Goal: Task Accomplishment & Management: Manage account settings

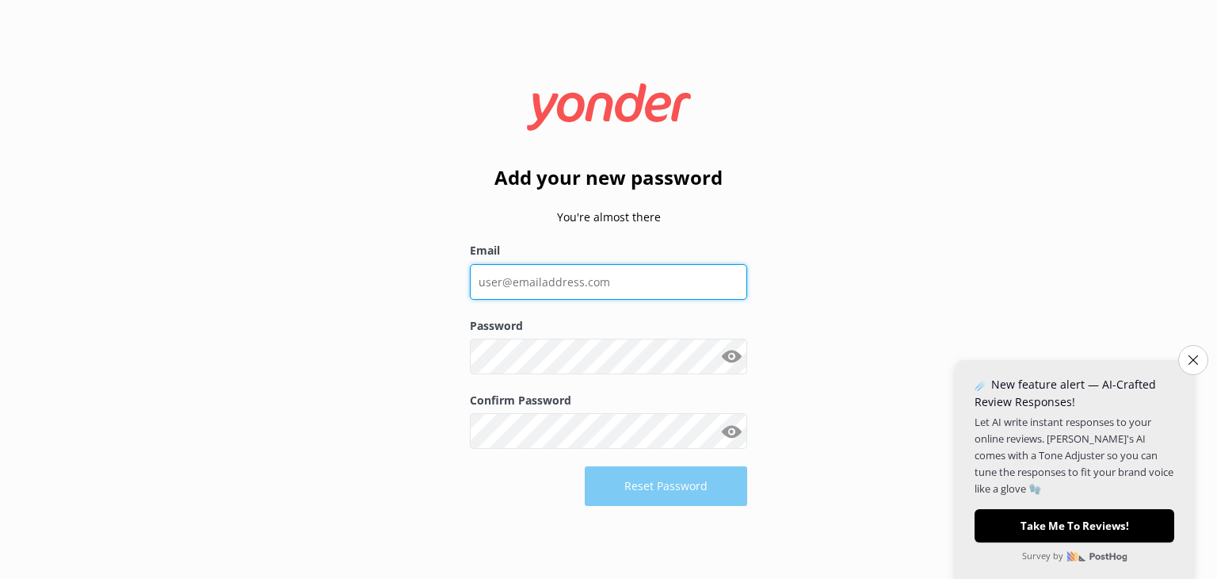
click at [547, 277] on input "Email" at bounding box center [608, 282] width 277 height 36
type input "[EMAIL_ADDRESS][DOMAIN_NAME]"
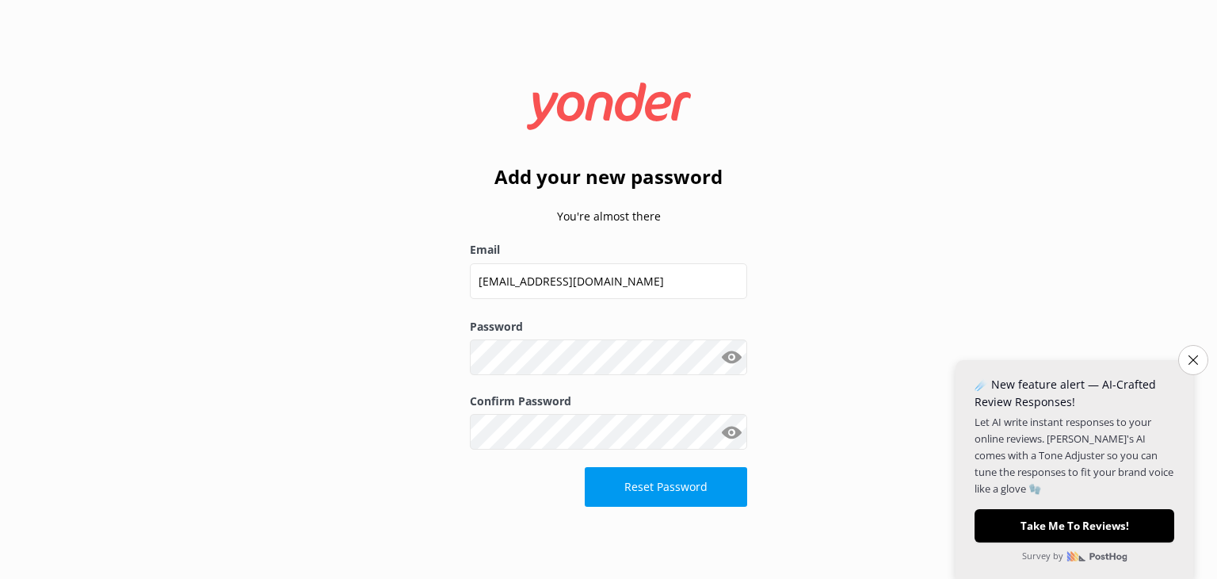
click at [733, 357] on button "Show password" at bounding box center [732, 358] width 32 height 32
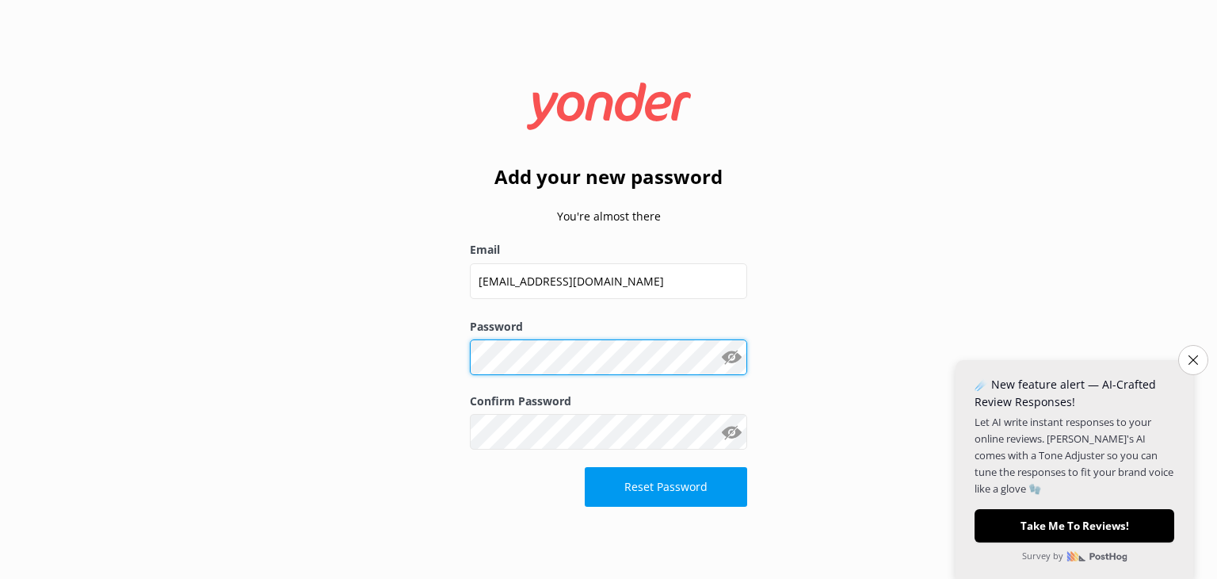
click at [403, 375] on div "Add your new password You're almost there Email [EMAIL_ADDRESS][DOMAIN_NAME] Pa…" at bounding box center [608, 289] width 1217 height 579
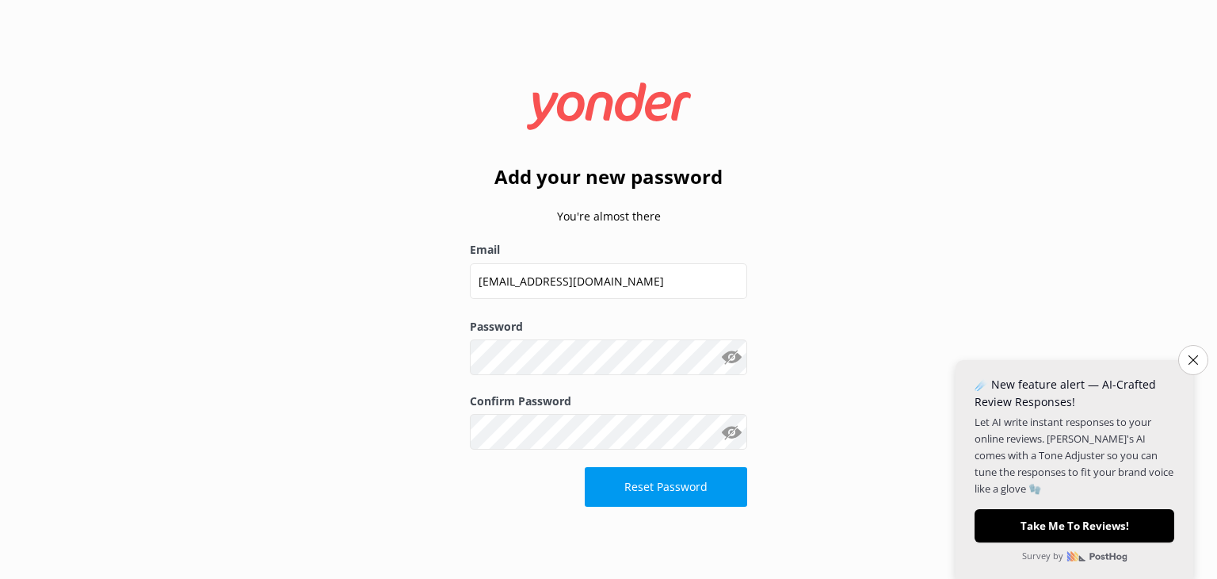
click at [403, 377] on div "Add your new password You're almost there Email [EMAIL_ADDRESS][DOMAIN_NAME] Pa…" at bounding box center [608, 289] width 1217 height 579
click at [663, 484] on button "Reset Password" at bounding box center [666, 487] width 162 height 40
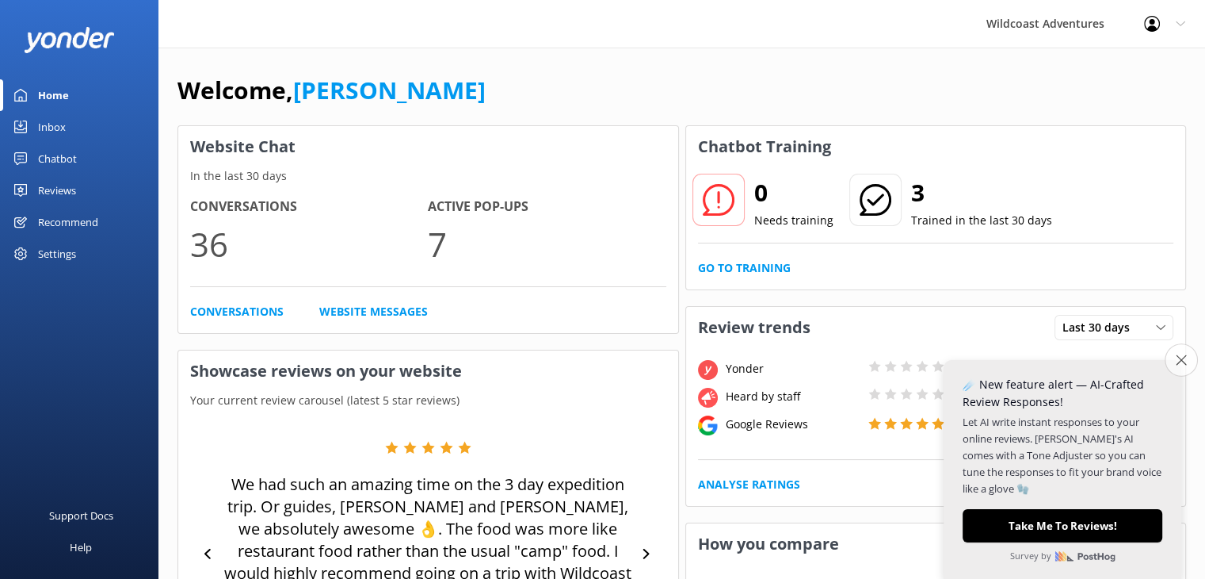
click at [1179, 360] on icon "Close survey" at bounding box center [1181, 359] width 10 height 10
